Goal: Transaction & Acquisition: Purchase product/service

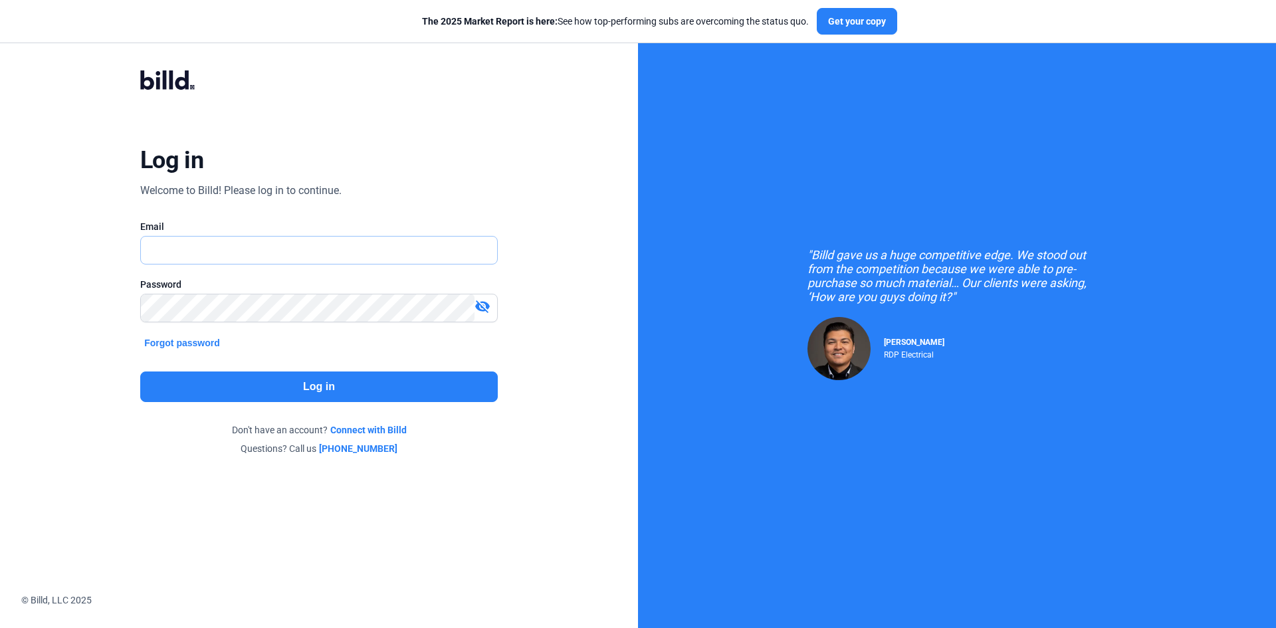
type input "[EMAIL_ADDRESS][PERSON_NAME][DOMAIN_NAME]"
click at [306, 384] on button "Log in" at bounding box center [319, 387] width 358 height 31
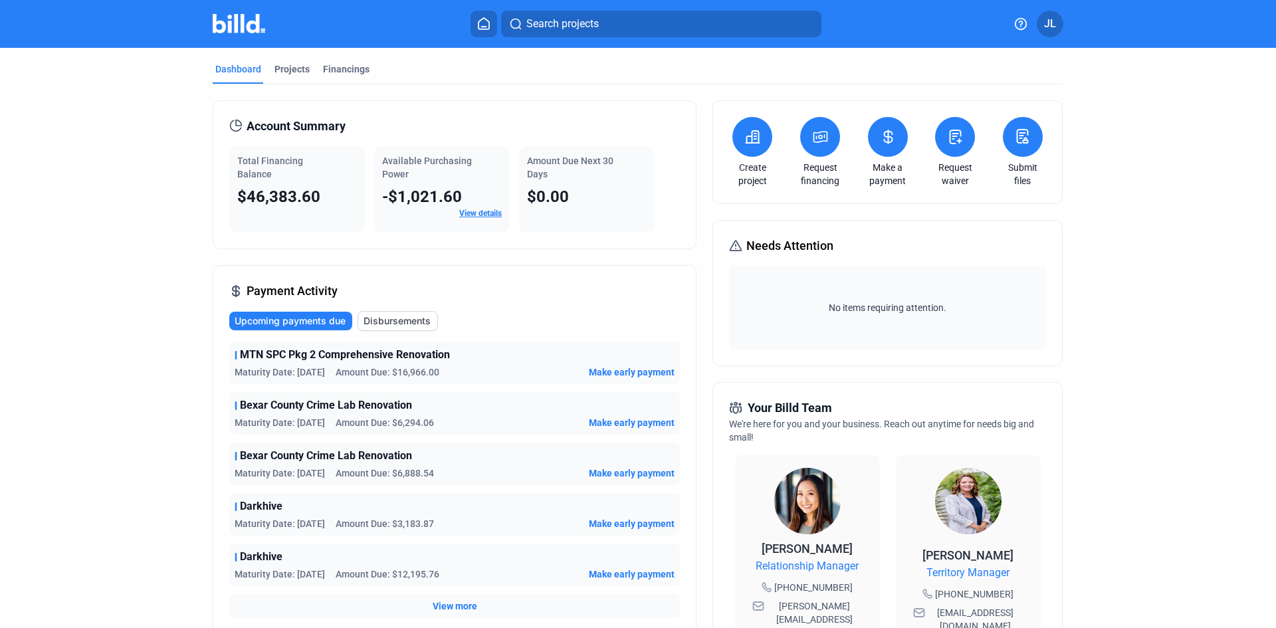
click at [605, 372] on span "Make early payment" at bounding box center [632, 372] width 86 height 13
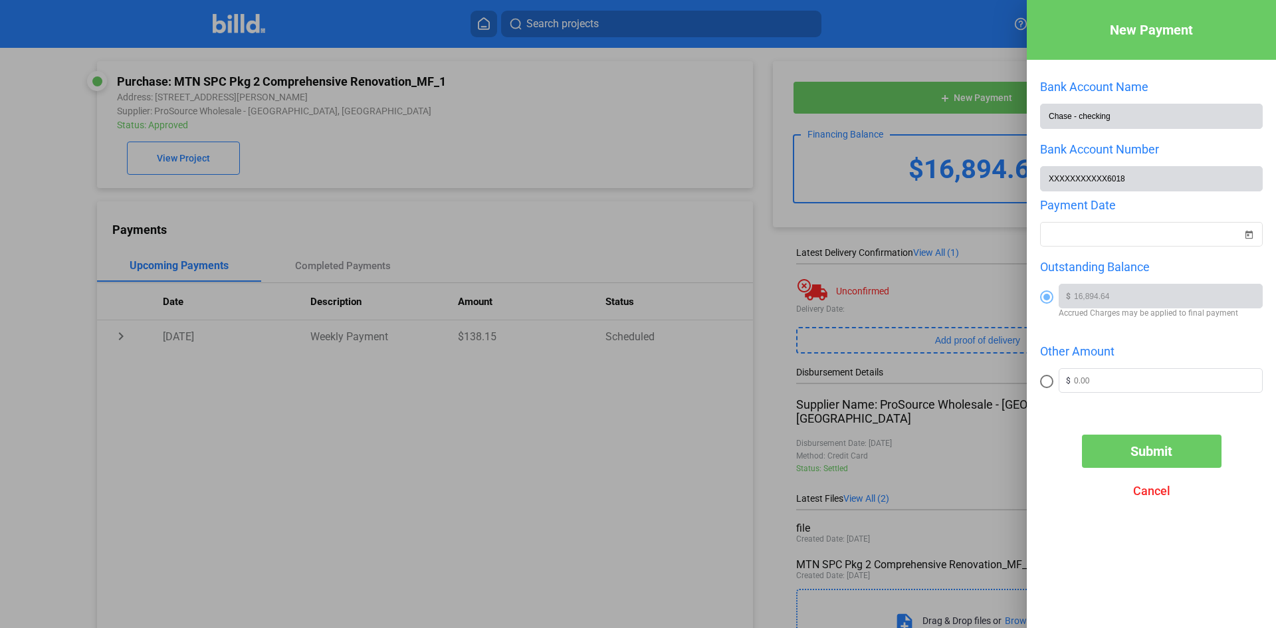
click at [1156, 492] on span "Cancel" at bounding box center [1151, 491] width 37 height 14
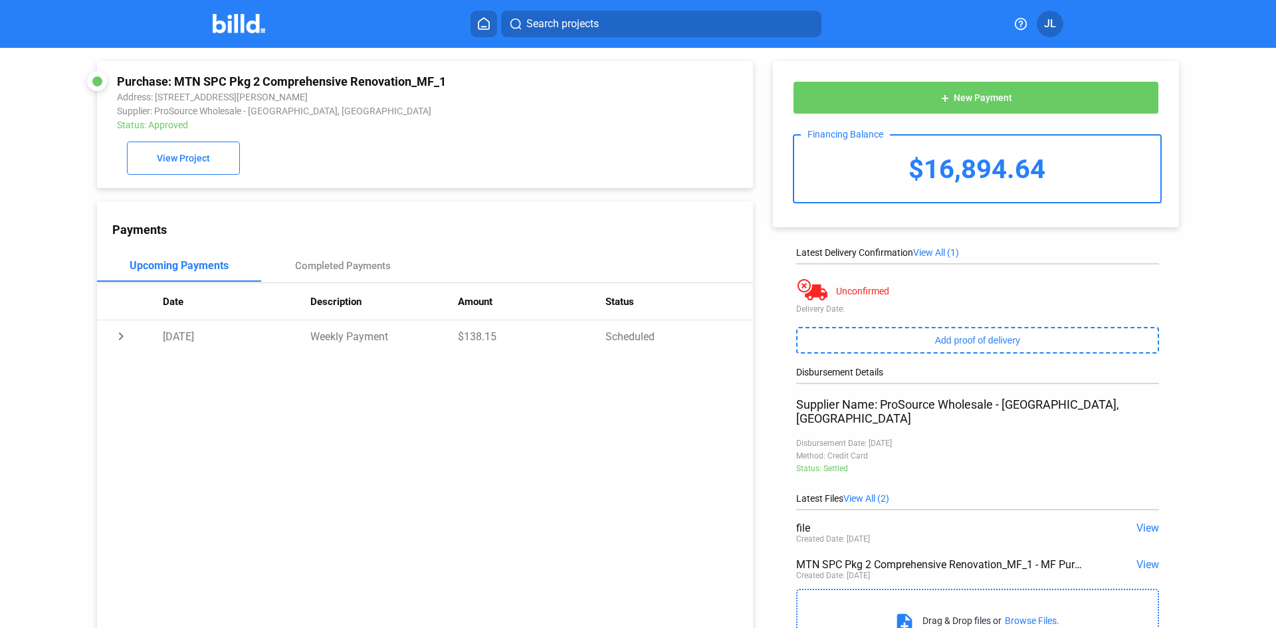
click at [625, 141] on div "Purchase: MTN SPC Pkg 2 Comprehensive Renovation_MF_1 Address: [STREET_ADDRESS]…" at bounding box center [425, 124] width 616 height 100
click at [984, 104] on button "add New Payment" at bounding box center [976, 97] width 366 height 33
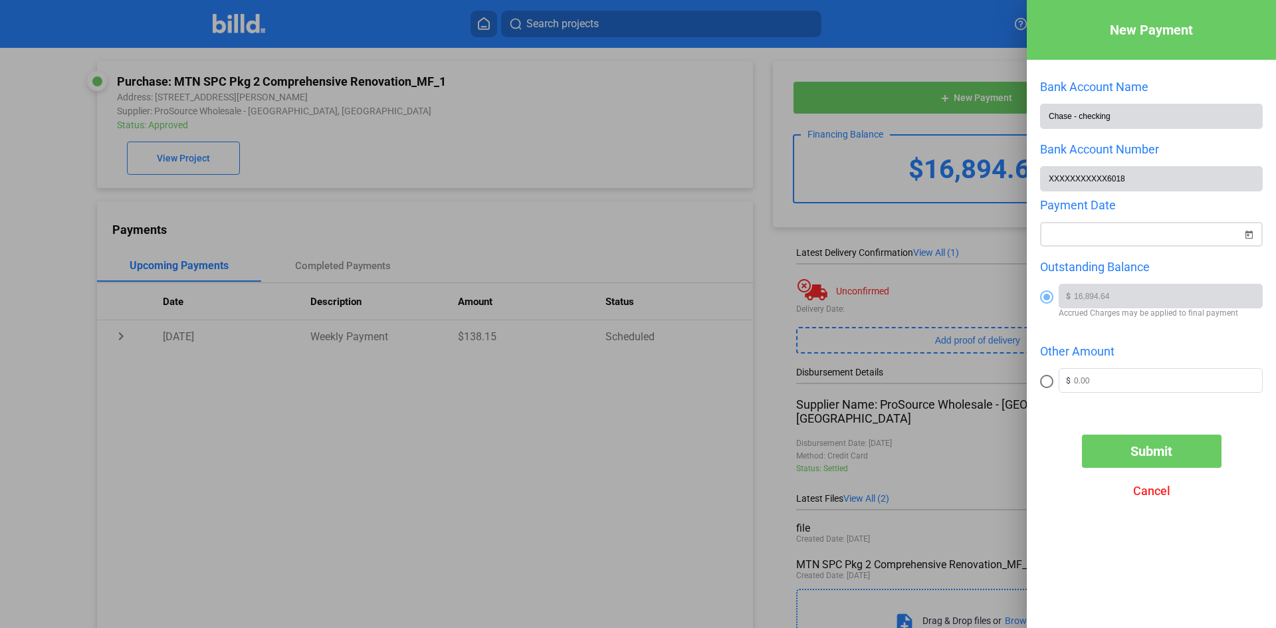
click at [1253, 242] on span "Open calendar" at bounding box center [1249, 227] width 32 height 32
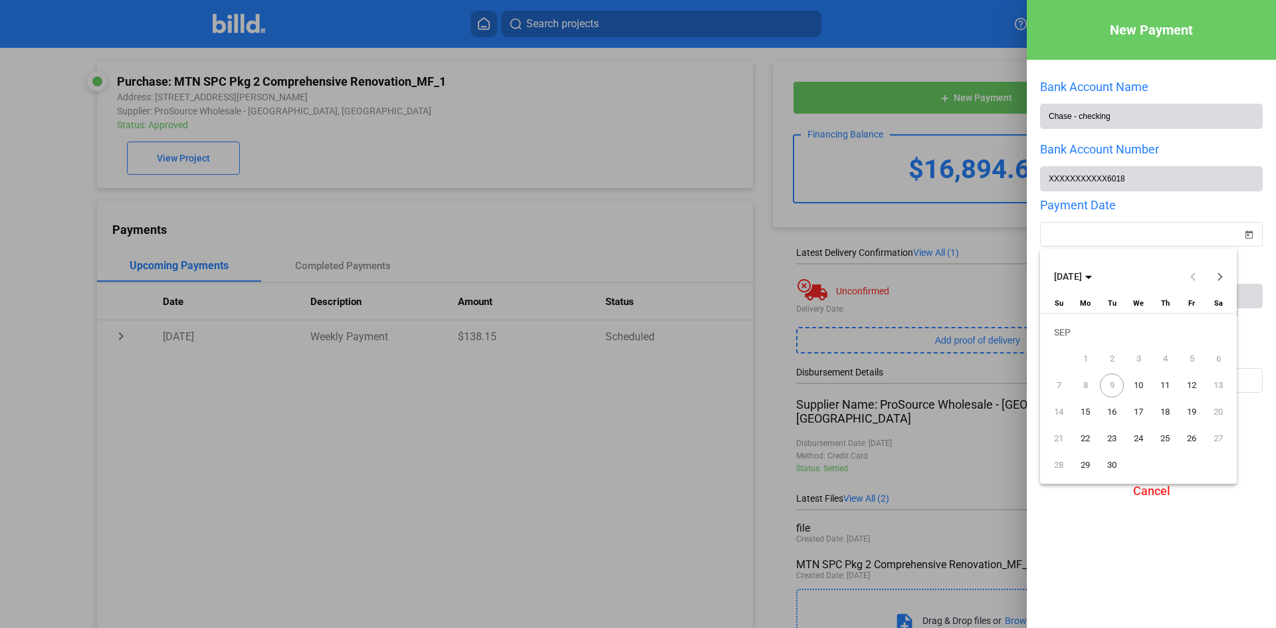
click at [1006, 214] on div at bounding box center [638, 314] width 1276 height 628
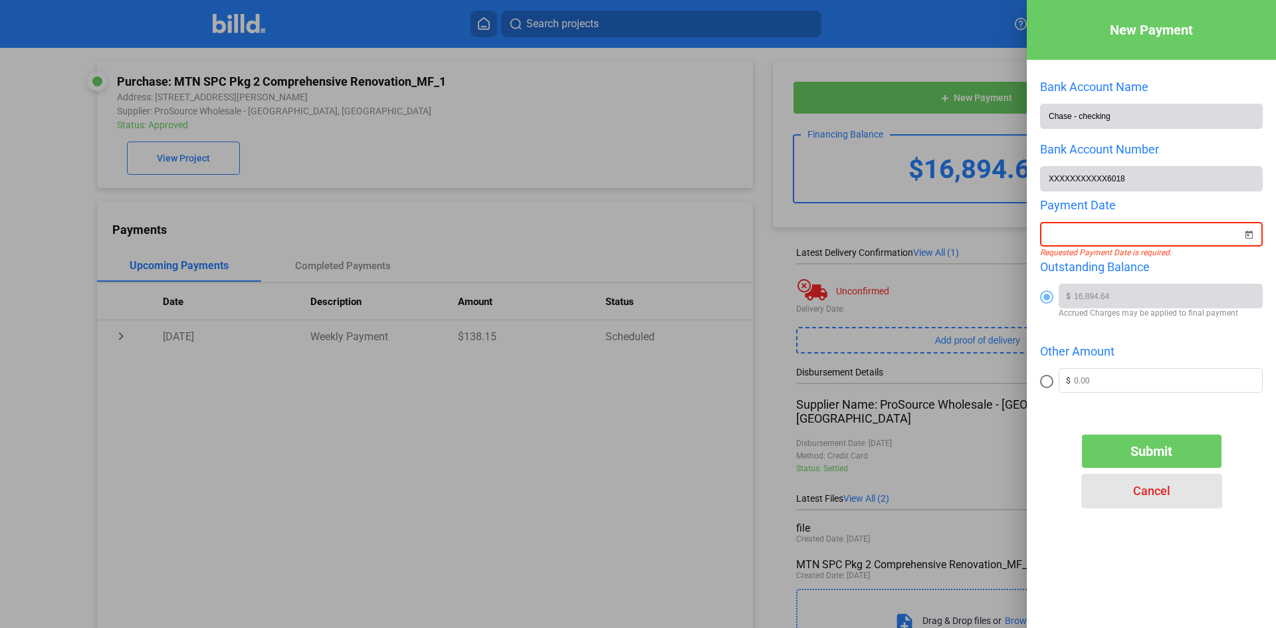
click at [1148, 502] on button "Cancel" at bounding box center [1152, 491] width 140 height 33
